Goal: Task Accomplishment & Management: Use online tool/utility

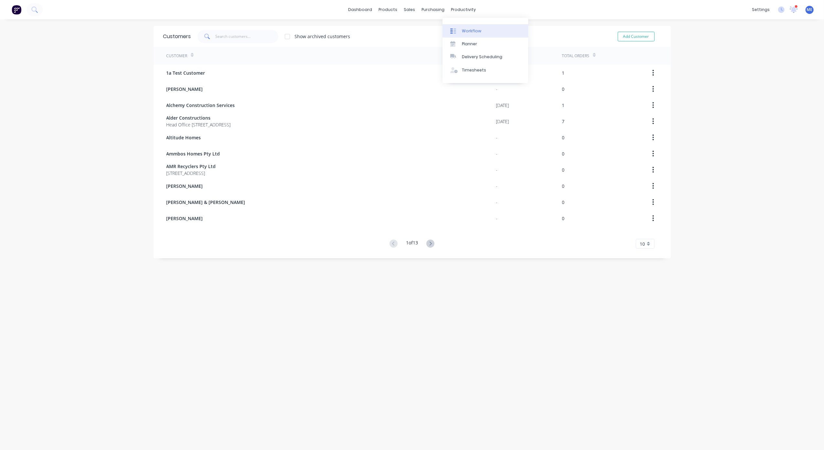
click at [473, 30] on div "Workflow" at bounding box center [471, 31] width 19 height 6
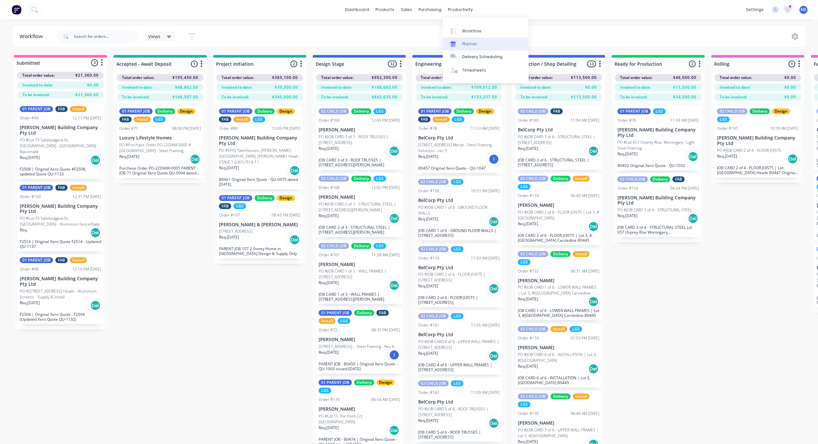
click at [471, 48] on link "Planner" at bounding box center [486, 44] width 86 height 13
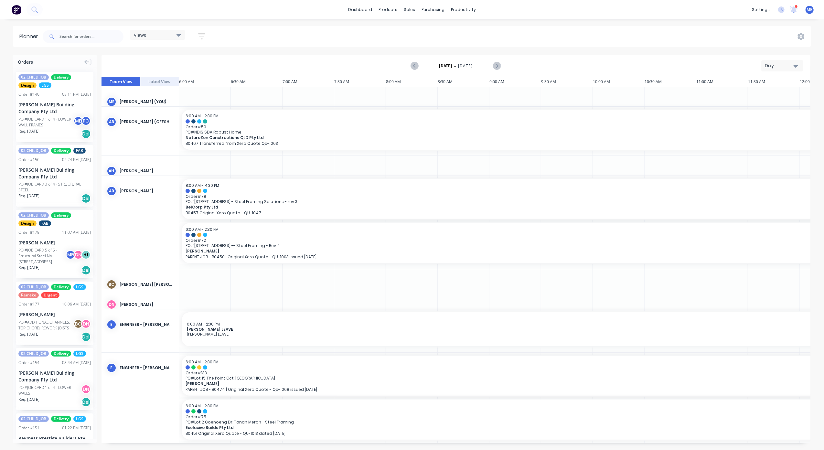
scroll to position [0, 250]
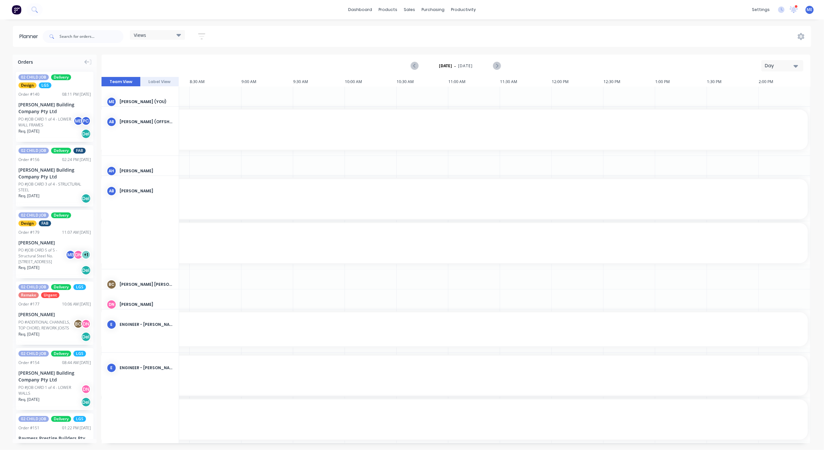
click at [782, 64] on div "Day" at bounding box center [780, 65] width 30 height 7
click at [775, 96] on div "Week" at bounding box center [771, 96] width 64 height 13
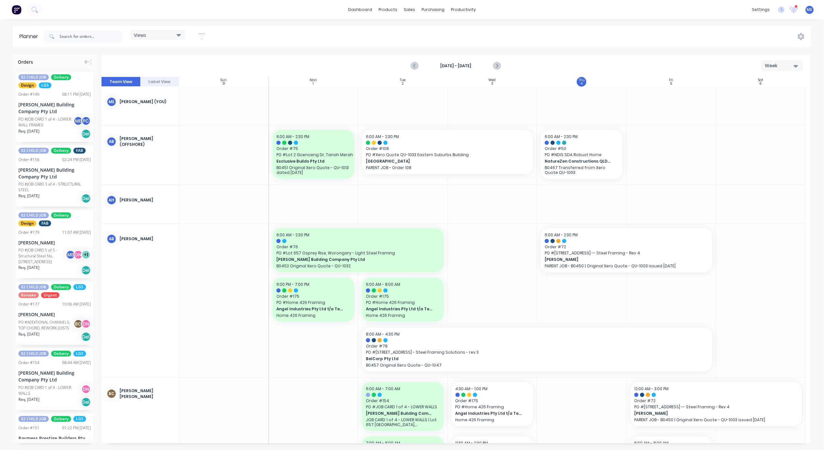
click at [628, 33] on div "Views Save new view None (Default) edit DESIGN TEAM (INTERNAL) edit ENGINEERING…" at bounding box center [426, 36] width 770 height 19
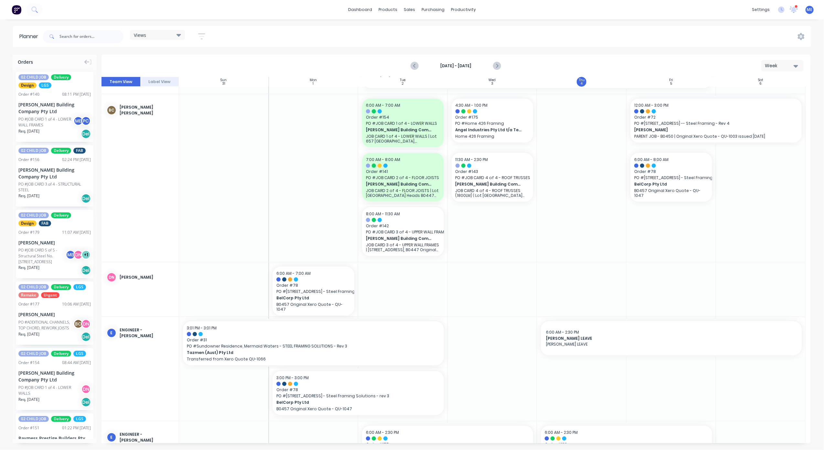
scroll to position [290, 0]
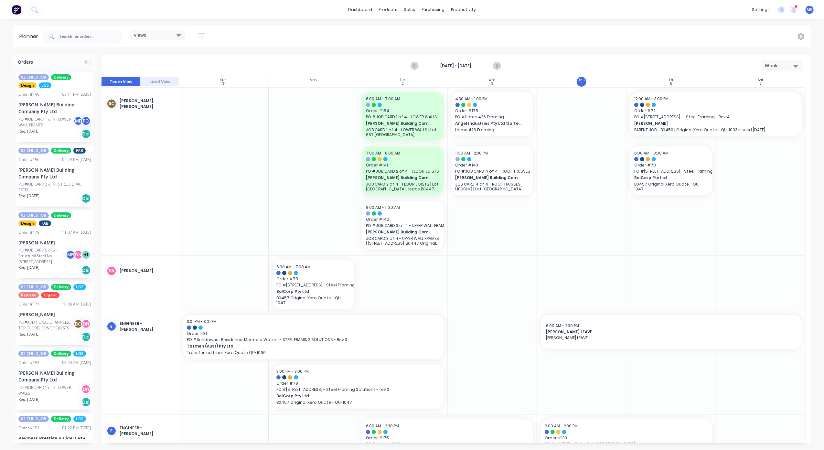
click at [175, 36] on div "Views" at bounding box center [157, 35] width 47 height 6
click at [171, 133] on button "FACTORY - FRAMECAD ONLY" at bounding box center [169, 134] width 69 height 7
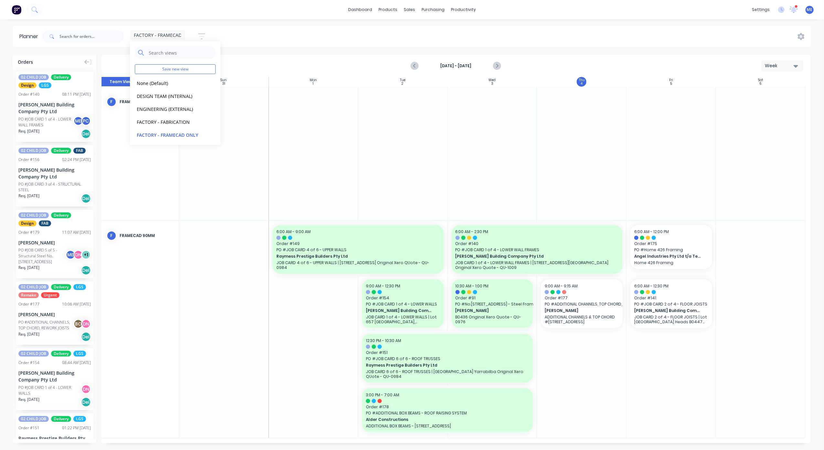
click at [627, 38] on div "FACTORY - FRAMECAD ONLY Save new view None (Default) edit DESIGN TEAM (INTERNAL…" at bounding box center [426, 36] width 770 height 19
click at [157, 33] on span "FACTORY - FRAMECAD ONLY" at bounding box center [164, 35] width 61 height 7
click at [161, 81] on button "None (Default)" at bounding box center [169, 82] width 69 height 7
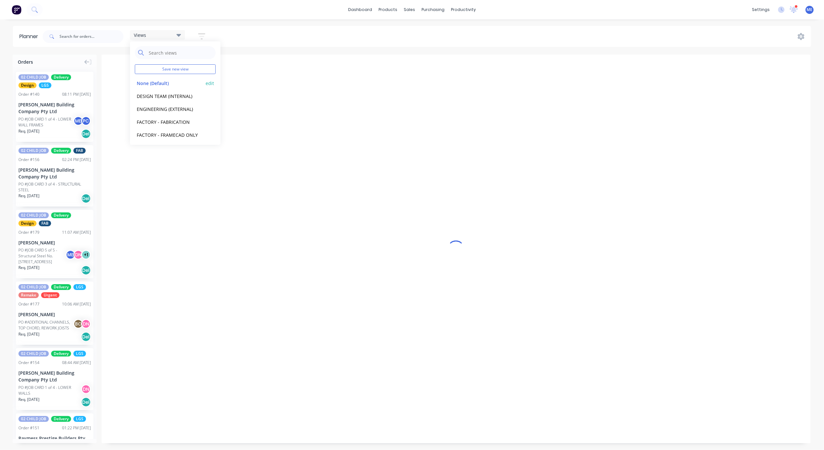
scroll to position [0, 250]
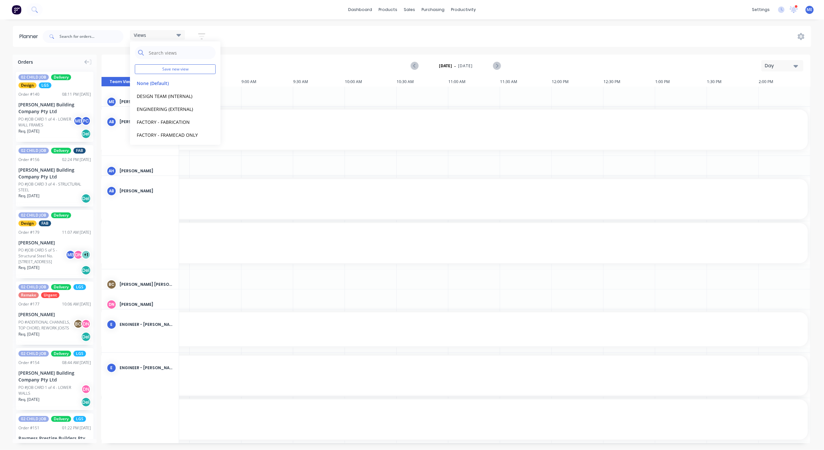
drag, startPoint x: 799, startPoint y: 62, endPoint x: 798, endPoint y: 66, distance: 3.6
click at [799, 63] on button "Day" at bounding box center [782, 65] width 42 height 11
click at [781, 92] on div "Week" at bounding box center [771, 96] width 64 height 13
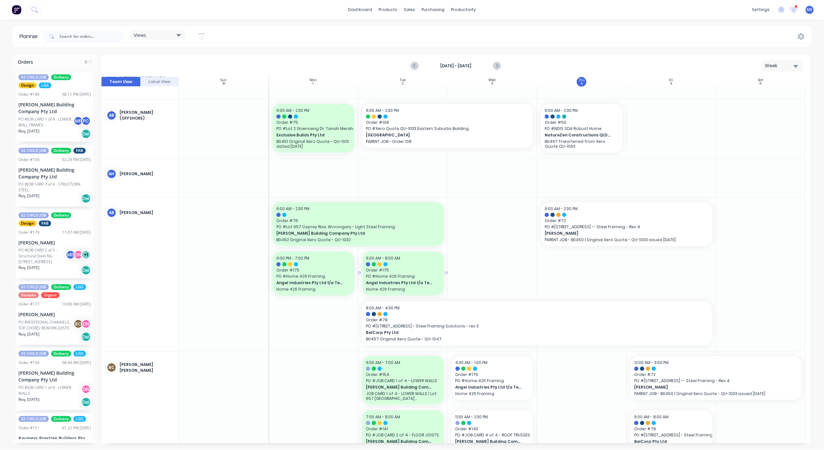
scroll to position [0, 0]
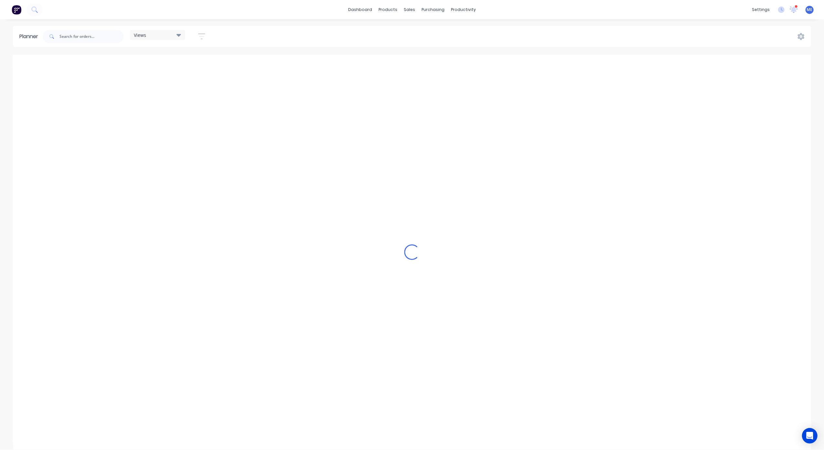
scroll to position [0, 250]
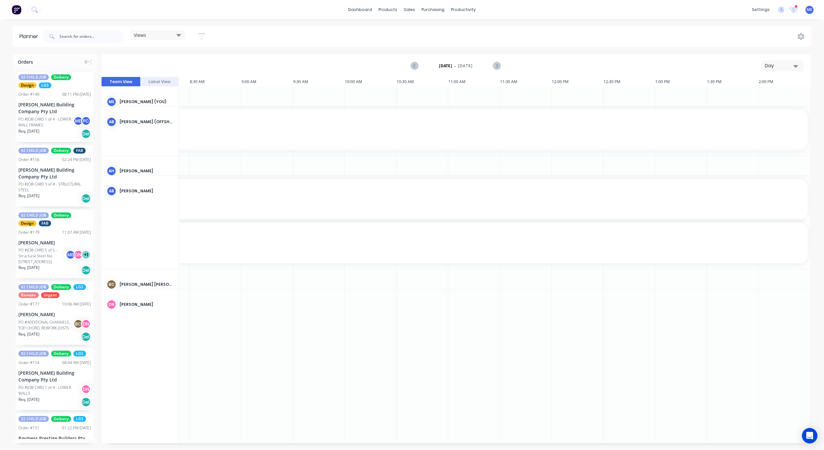
click at [782, 69] on div "Day" at bounding box center [780, 65] width 30 height 7
click at [773, 92] on div "Week" at bounding box center [771, 96] width 64 height 13
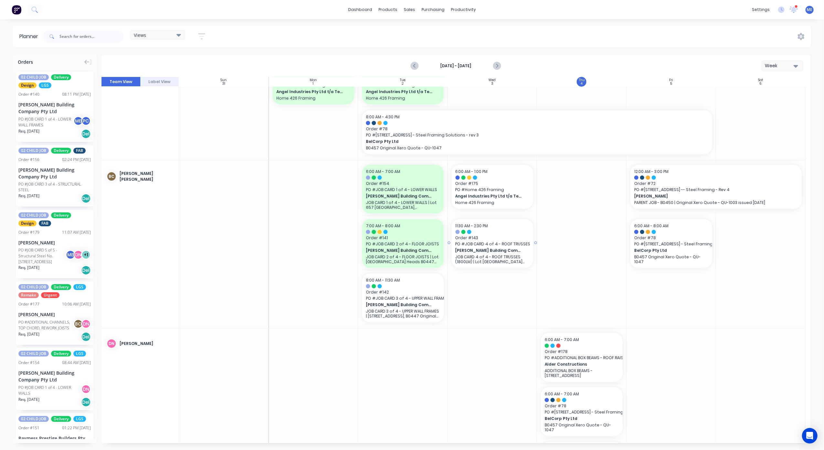
scroll to position [215, 0]
click at [494, 184] on span "Order # 175" at bounding box center [493, 186] width 74 height 6
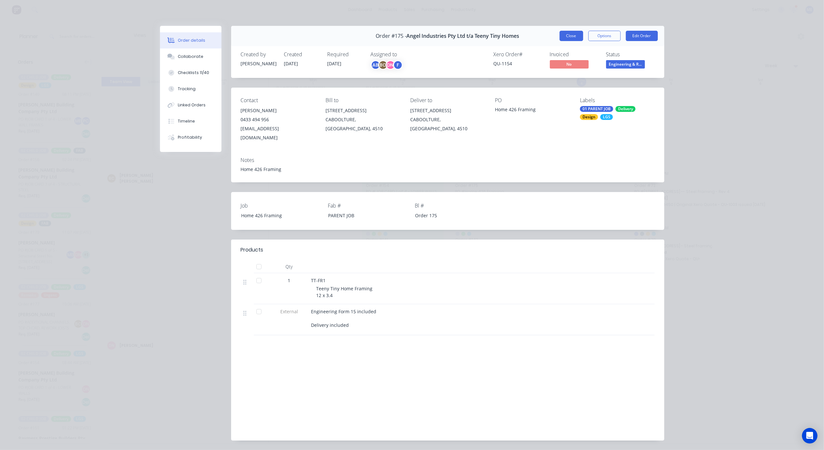
click at [566, 35] on button "Close" at bounding box center [572, 36] width 24 height 10
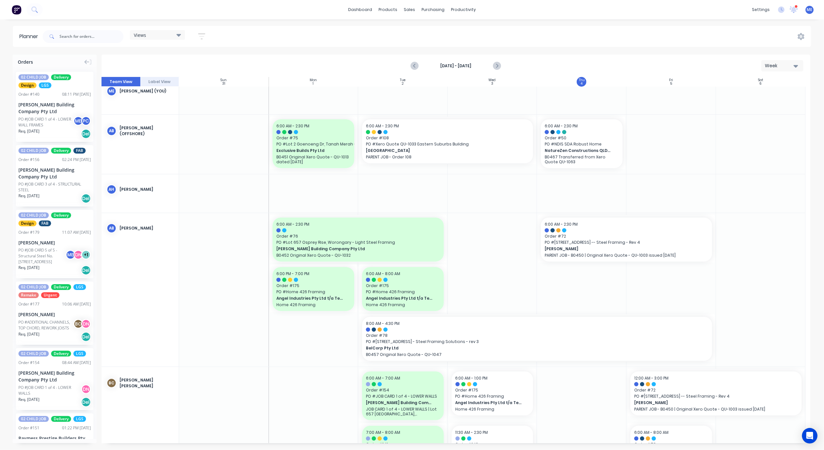
scroll to position [0, 0]
